Goal: Transaction & Acquisition: Purchase product/service

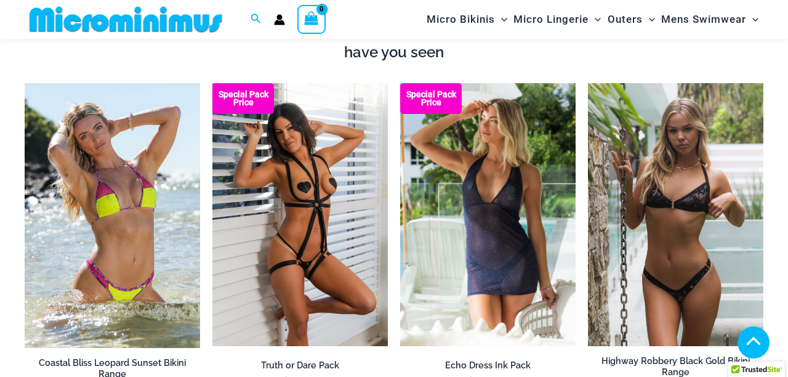
scroll to position [1278, 0]
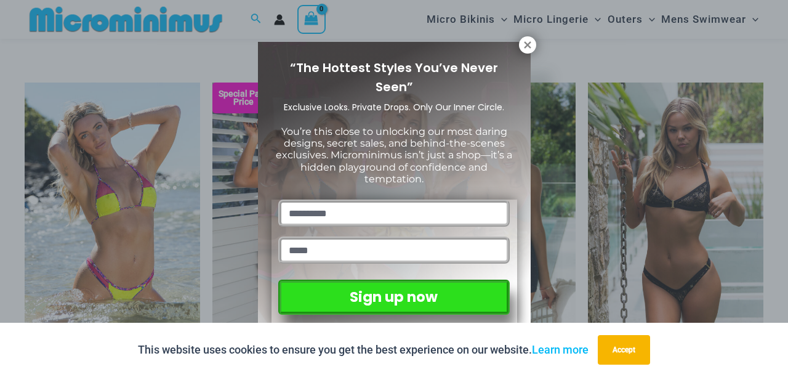
click at [527, 47] on icon at bounding box center [527, 44] width 11 height 11
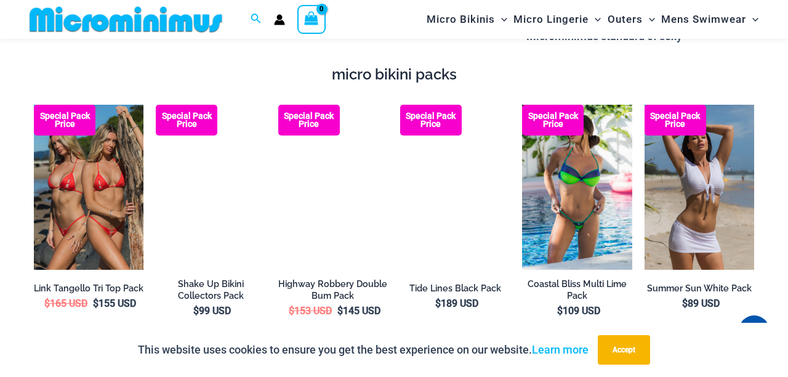
scroll to position [1962, 0]
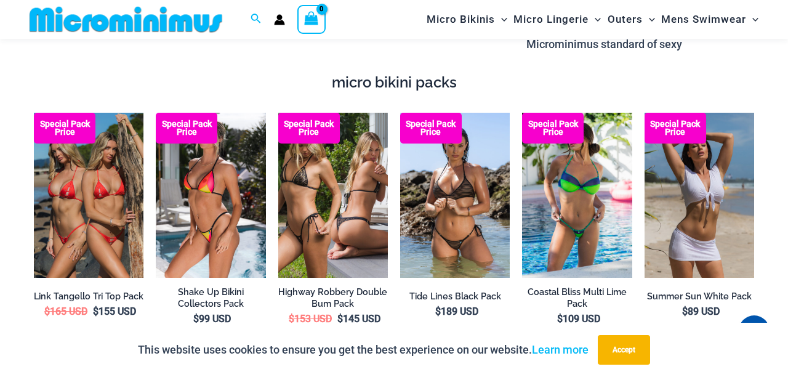
click at [505, 308] on li "Special Pack Price Tide Lines Black Pack $ 189 USD" at bounding box center [455, 228] width 110 height 231
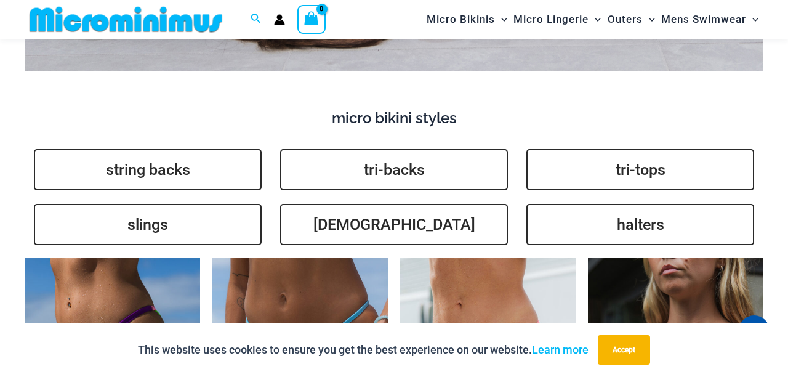
scroll to position [2713, 0]
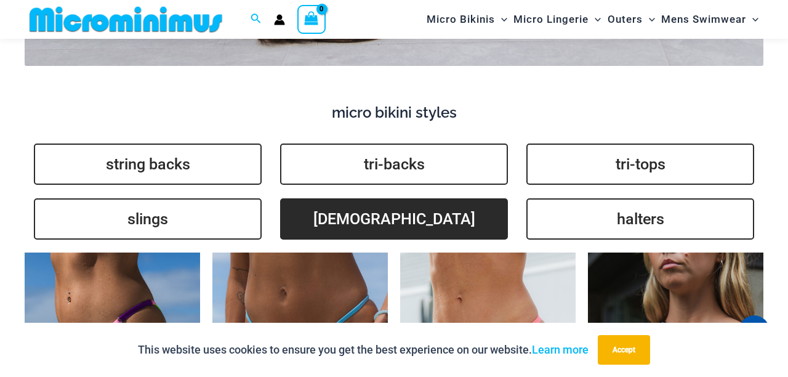
click at [396, 198] on link "brazilians" at bounding box center [394, 218] width 228 height 41
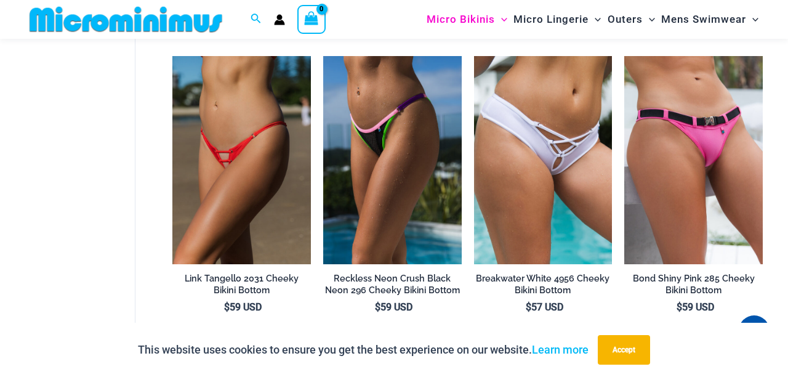
scroll to position [84, 0]
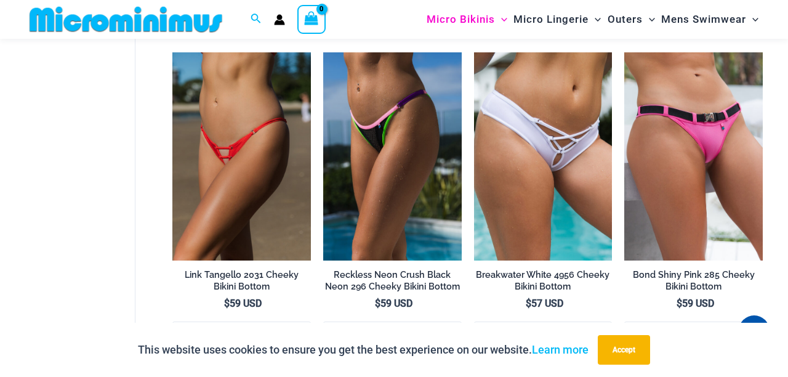
click at [486, 353] on p "This website uses cookies to ensure you get the best experience on our website.…" at bounding box center [363, 349] width 451 height 18
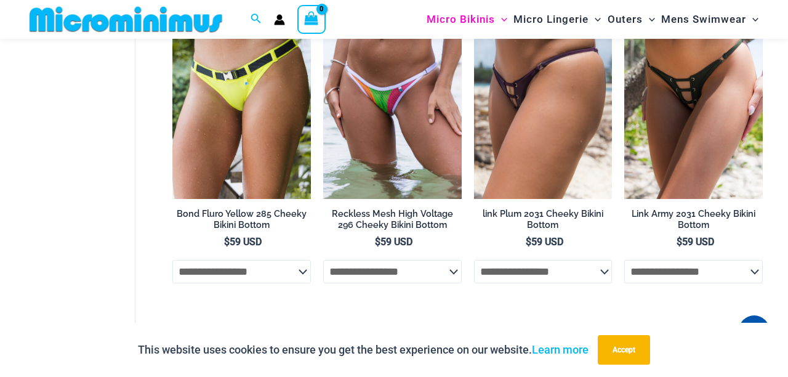
scroll to position [475, 0]
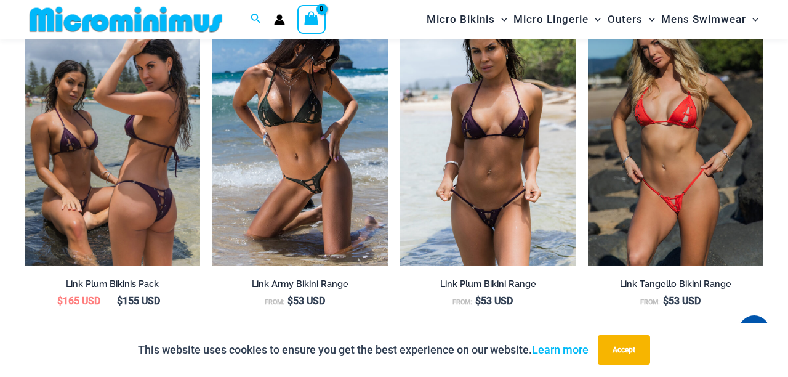
scroll to position [1284, 0]
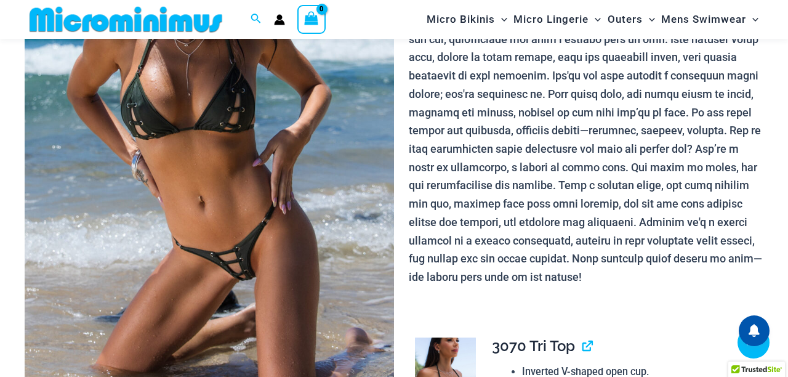
scroll to position [699, 0]
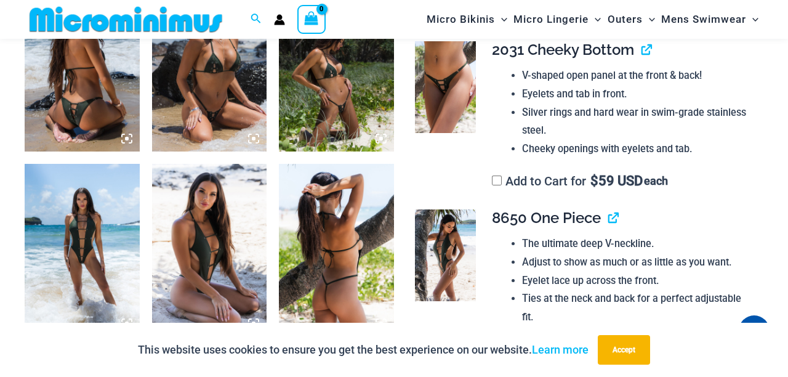
click at [115, 272] on img at bounding box center [82, 250] width 115 height 172
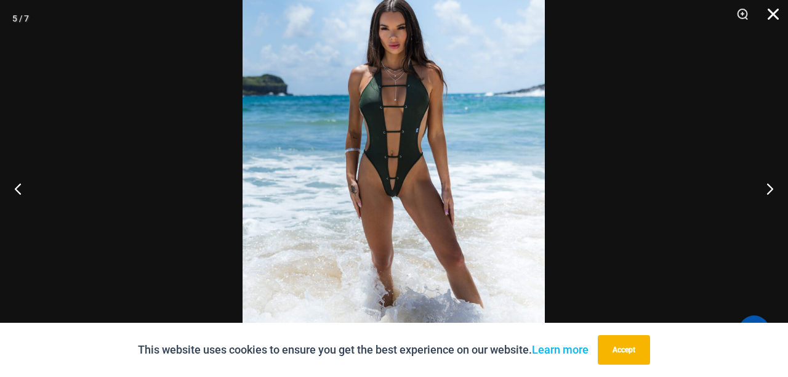
click at [781, 23] on button "Close" at bounding box center [769, 18] width 31 height 37
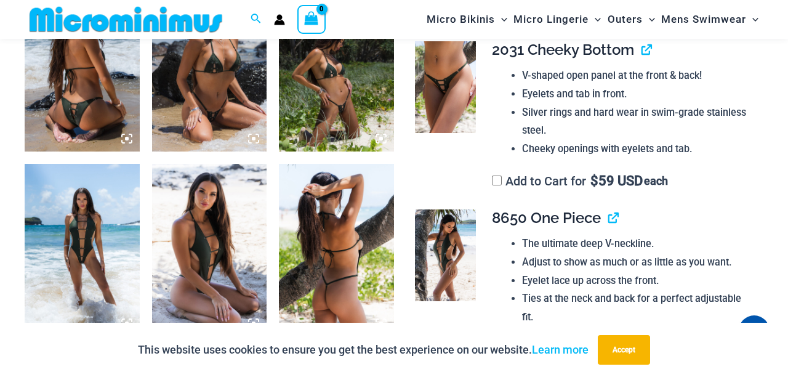
click at [357, 119] on img at bounding box center [336, 65] width 115 height 172
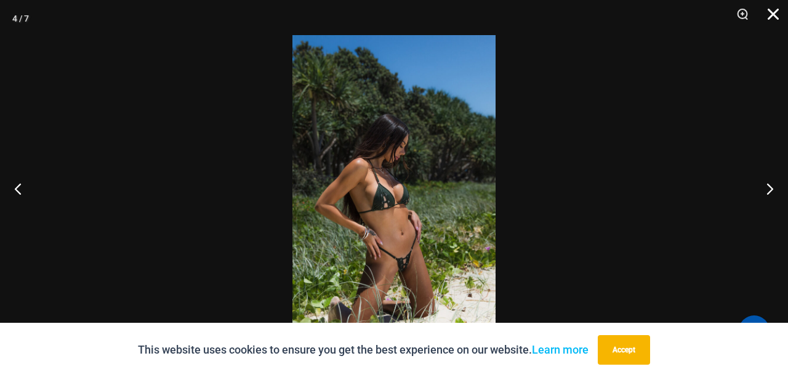
click at [778, 17] on button "Close" at bounding box center [769, 18] width 31 height 37
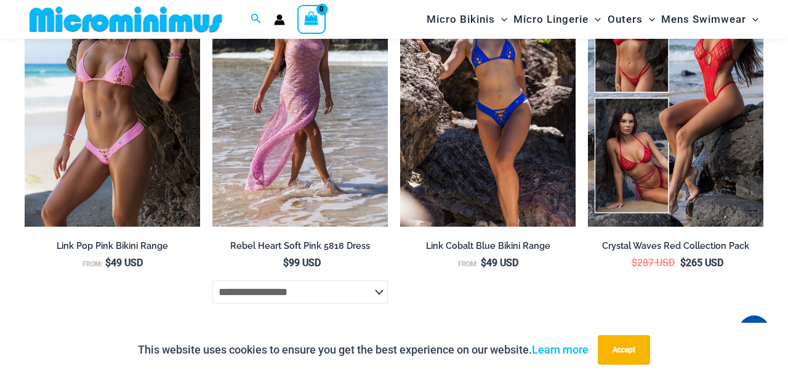
scroll to position [3338, 0]
